Goal: Find specific page/section

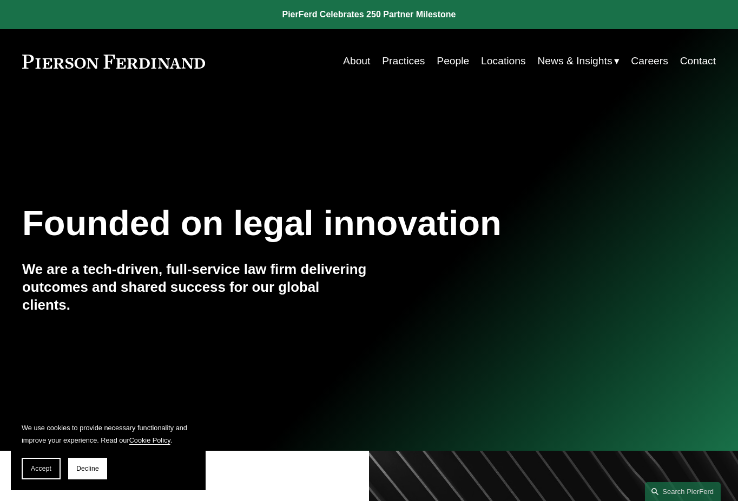
click at [441, 53] on link "People" at bounding box center [452, 61] width 32 height 21
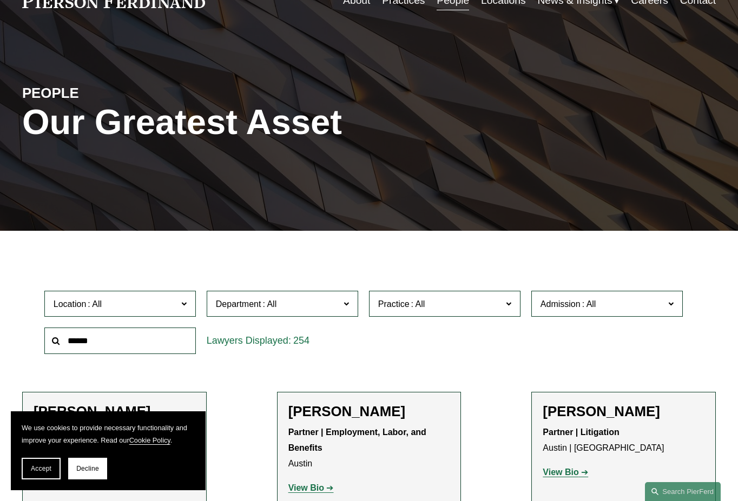
scroll to position [216, 0]
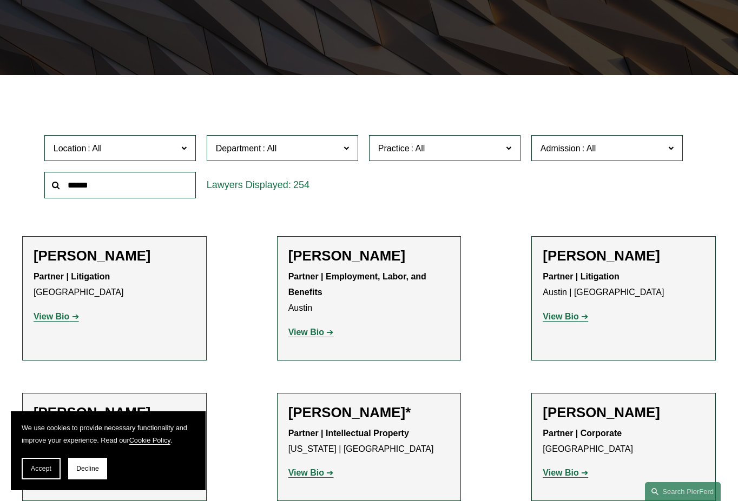
click at [107, 190] on input "text" at bounding box center [119, 185] width 151 height 26
type input "*******"
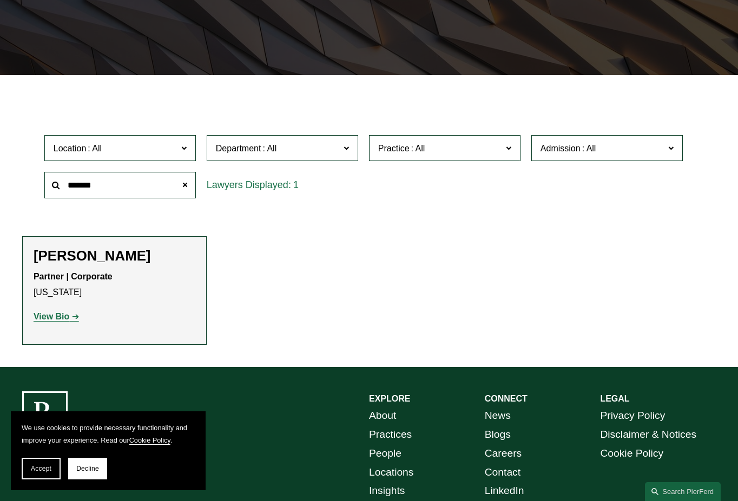
click at [54, 320] on strong "View Bio" at bounding box center [52, 316] width 36 height 9
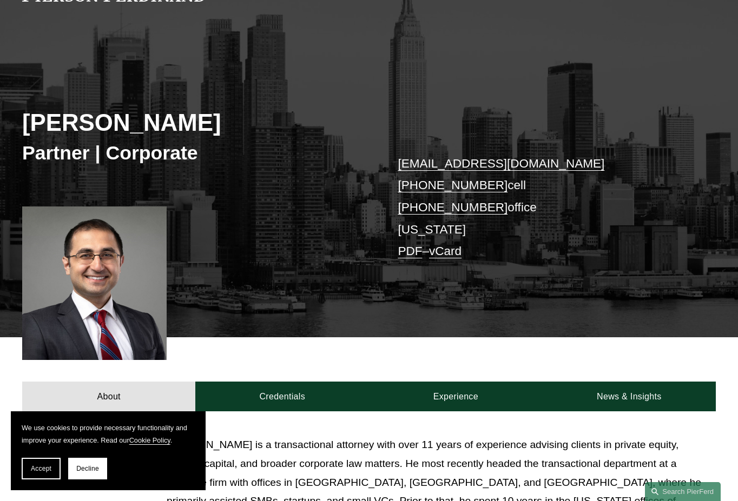
scroll to position [162, 0]
